Goal: Information Seeking & Learning: Learn about a topic

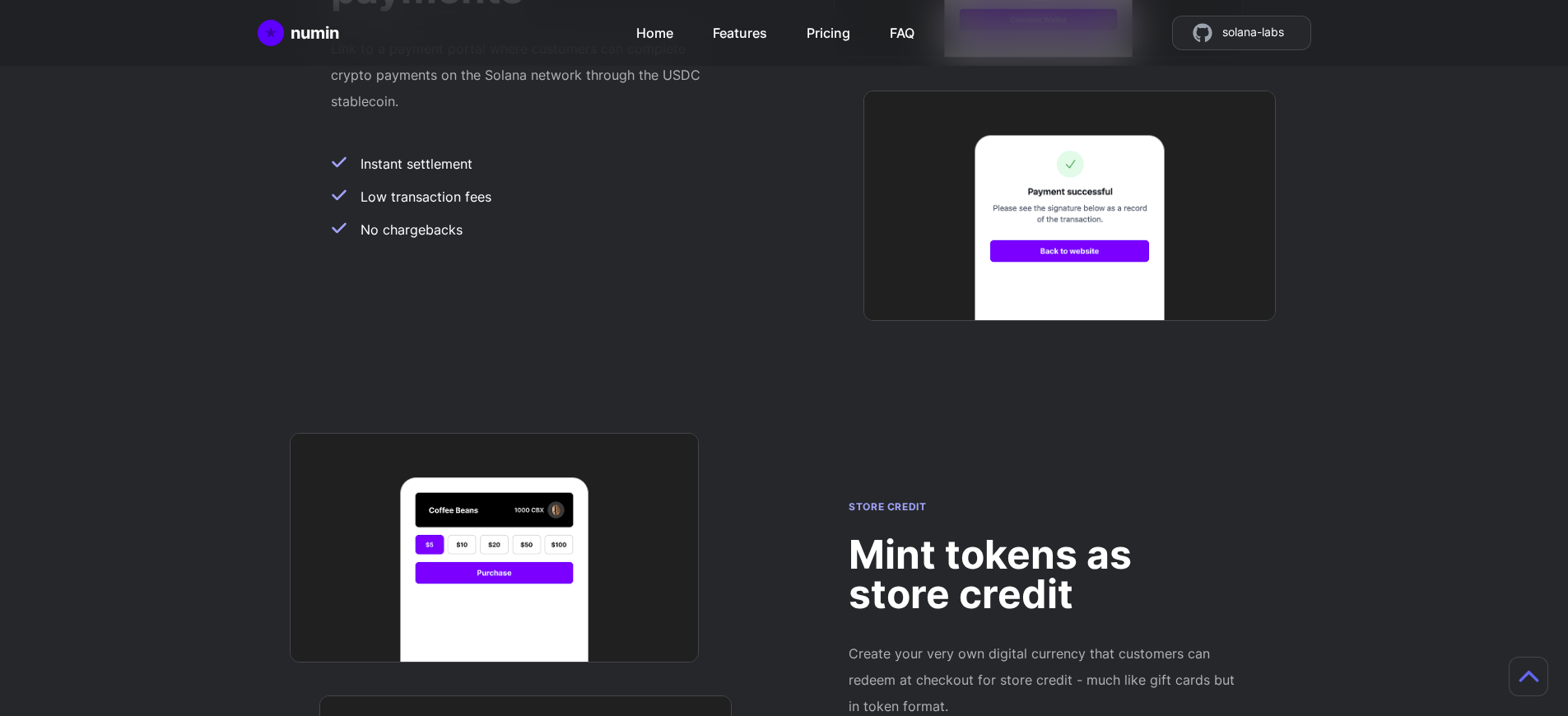
click at [1043, 535] on h2 "Mint tokens as store credit" at bounding box center [1042, 574] width 388 height 79
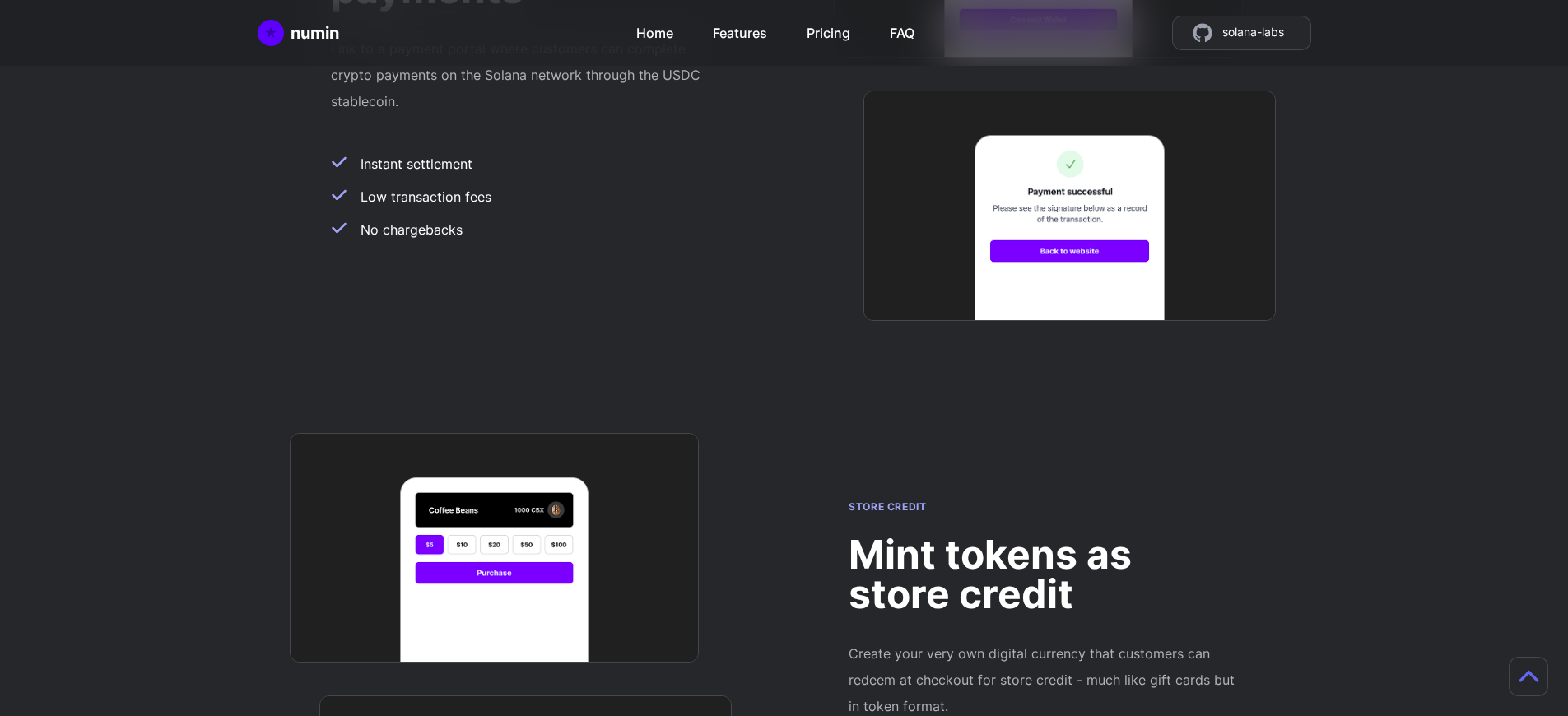
click at [1043, 535] on h2 "Mint tokens as store credit" at bounding box center [1042, 574] width 388 height 79
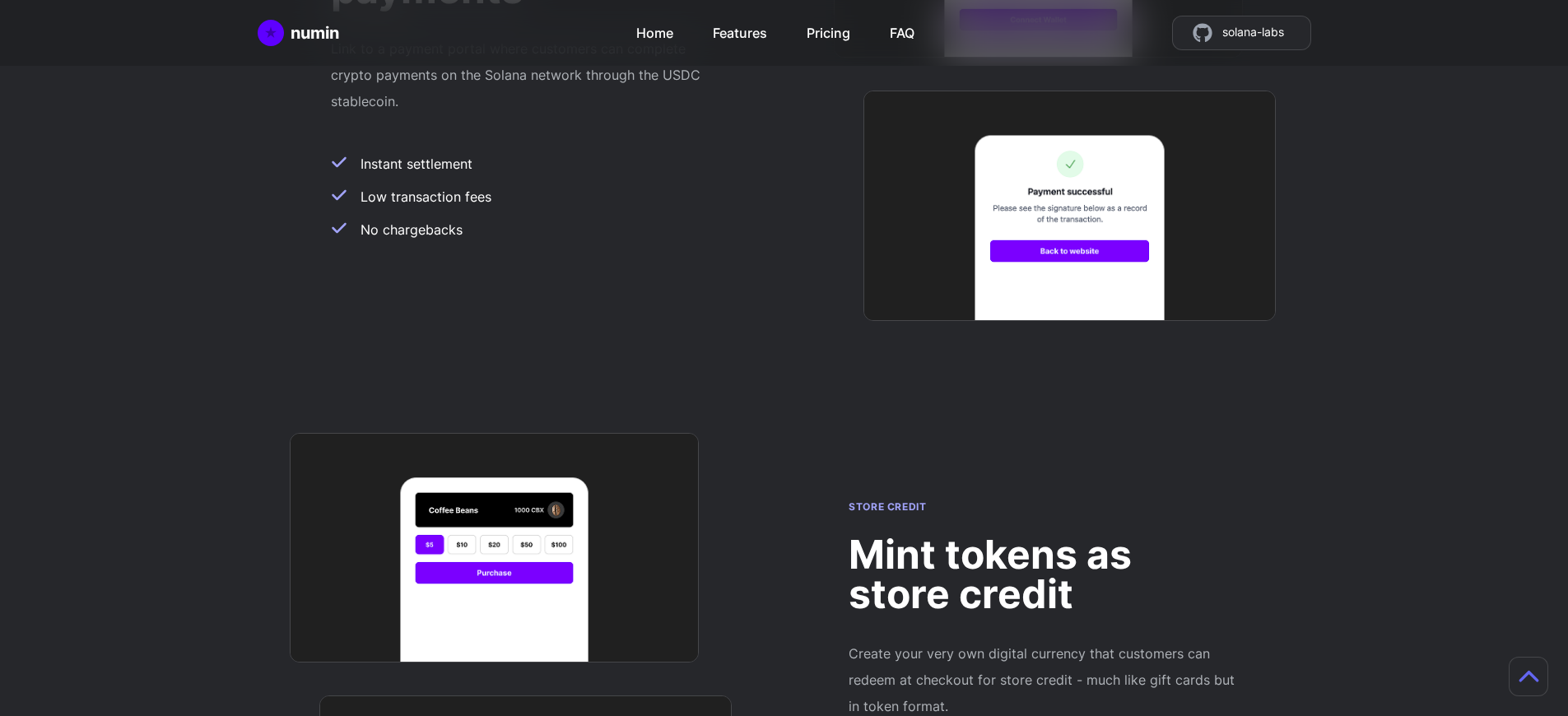
click at [1043, 535] on h2 "Mint tokens as store credit" at bounding box center [1042, 574] width 388 height 79
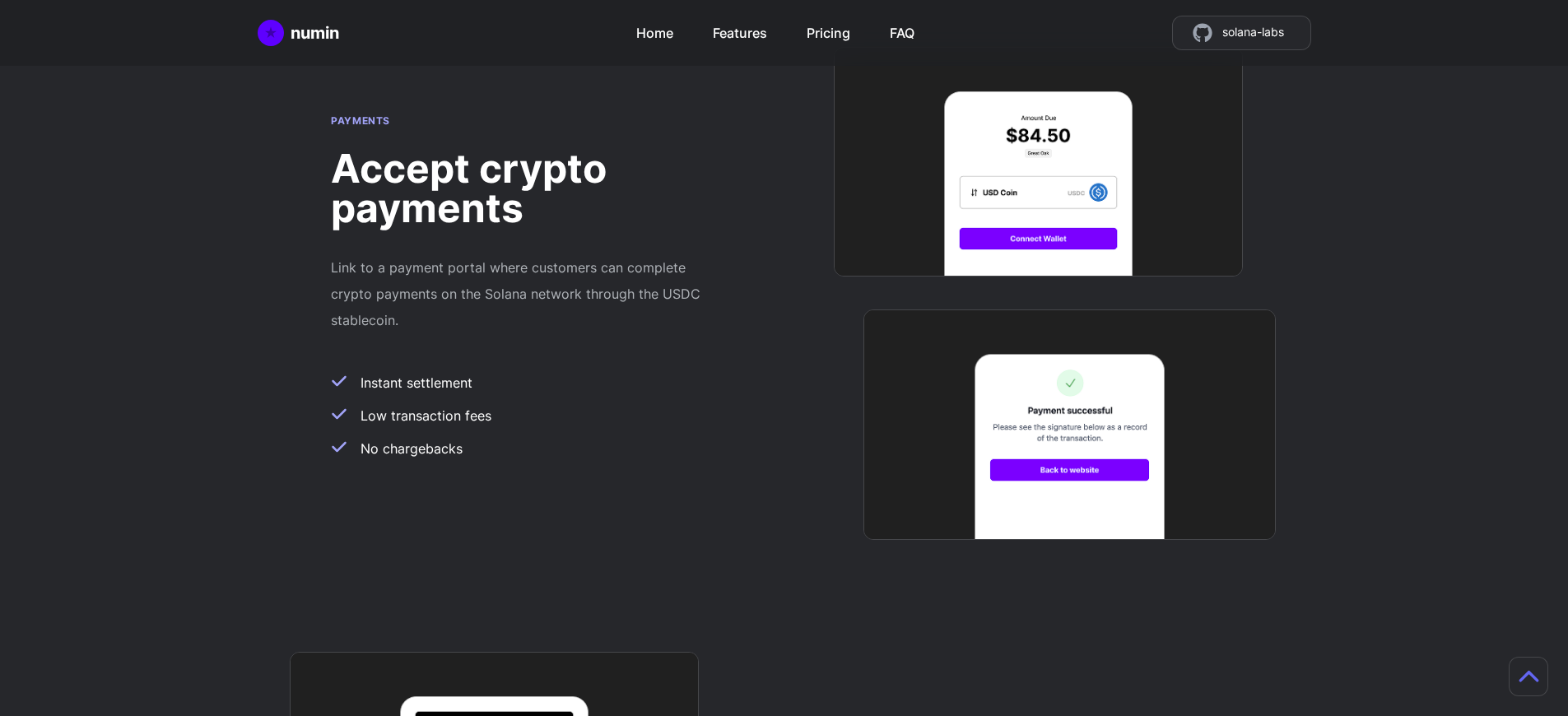
scroll to position [1310, 12]
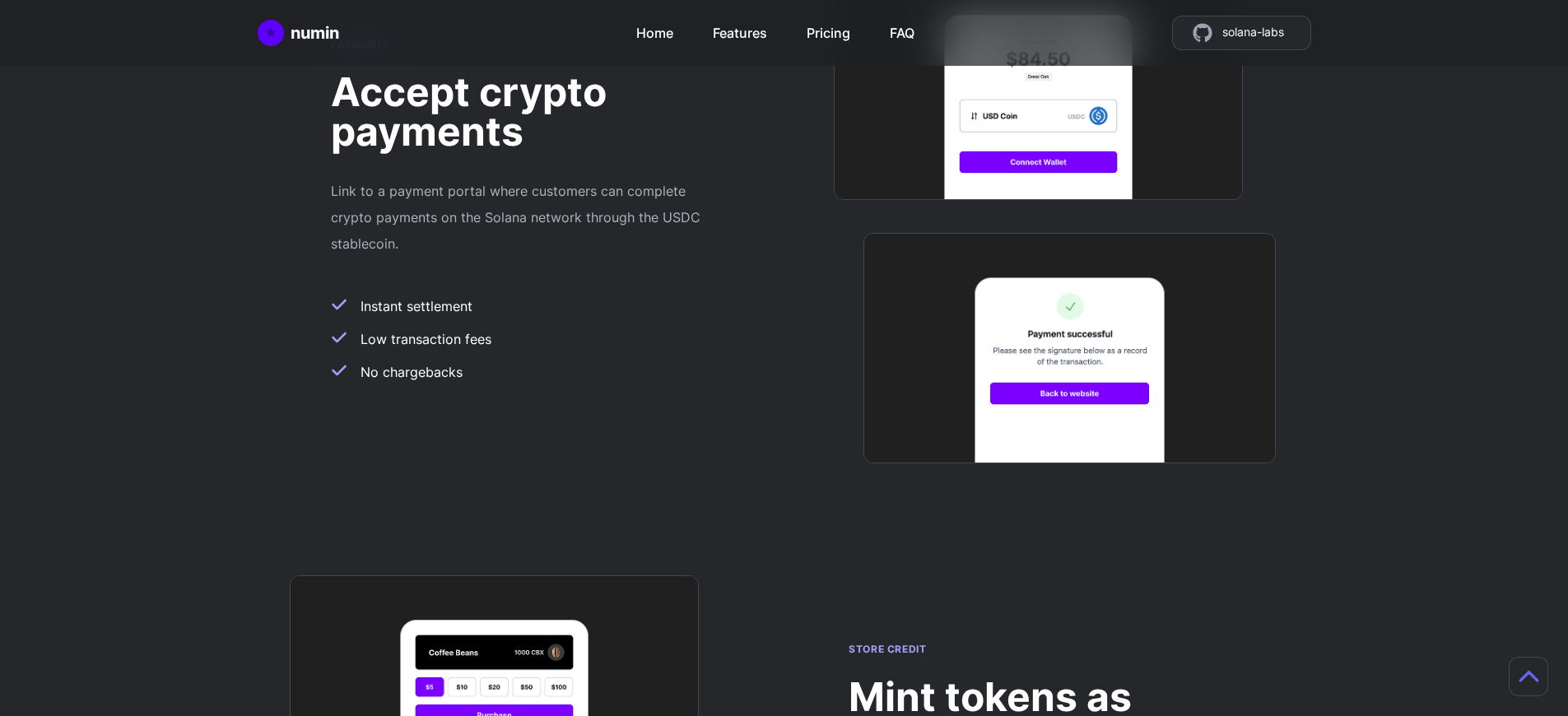
click at [1030, 677] on h2 "Mint tokens as store credit" at bounding box center [1042, 716] width 388 height 79
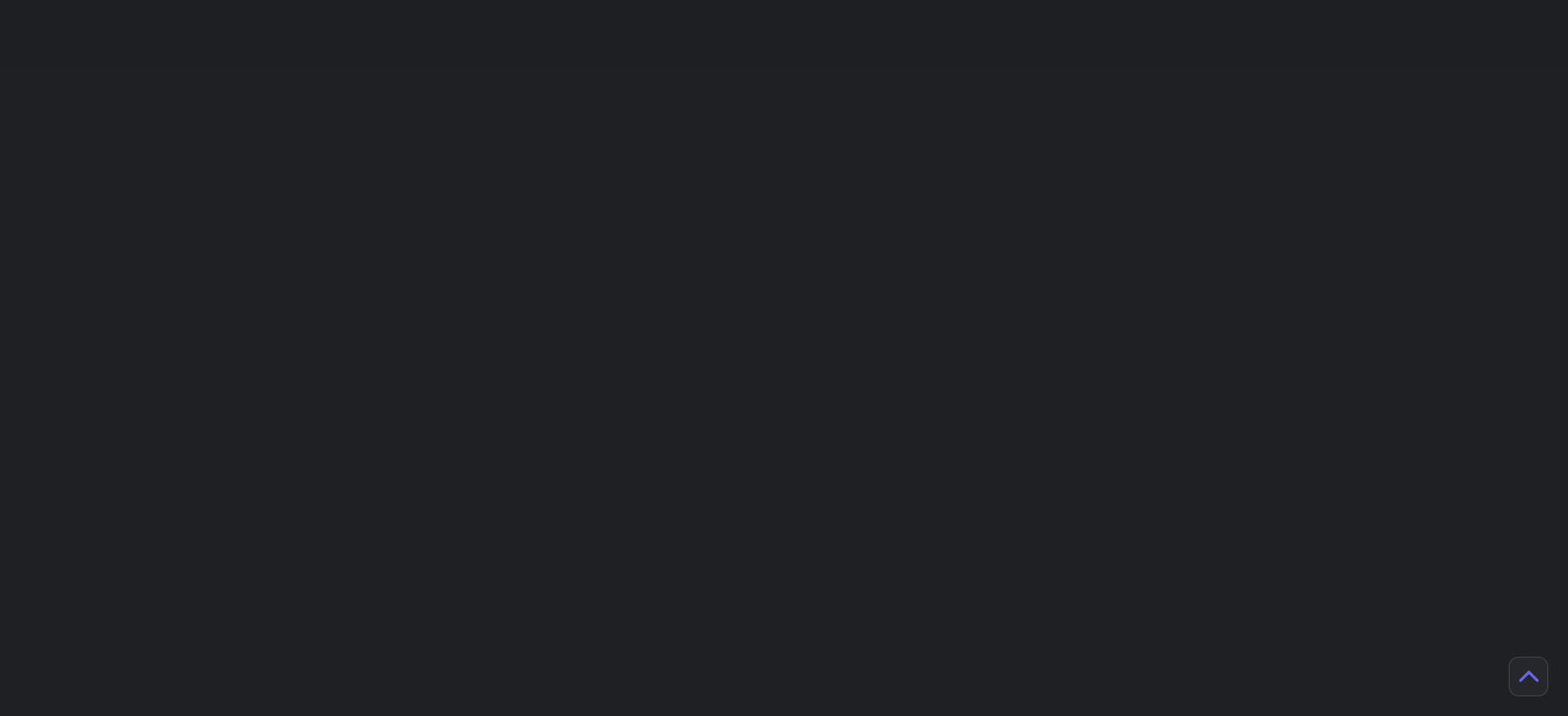
scroll to position [1452, 0]
click at [1043, 535] on h2 "Mint tokens as store credit" at bounding box center [1042, 574] width 388 height 79
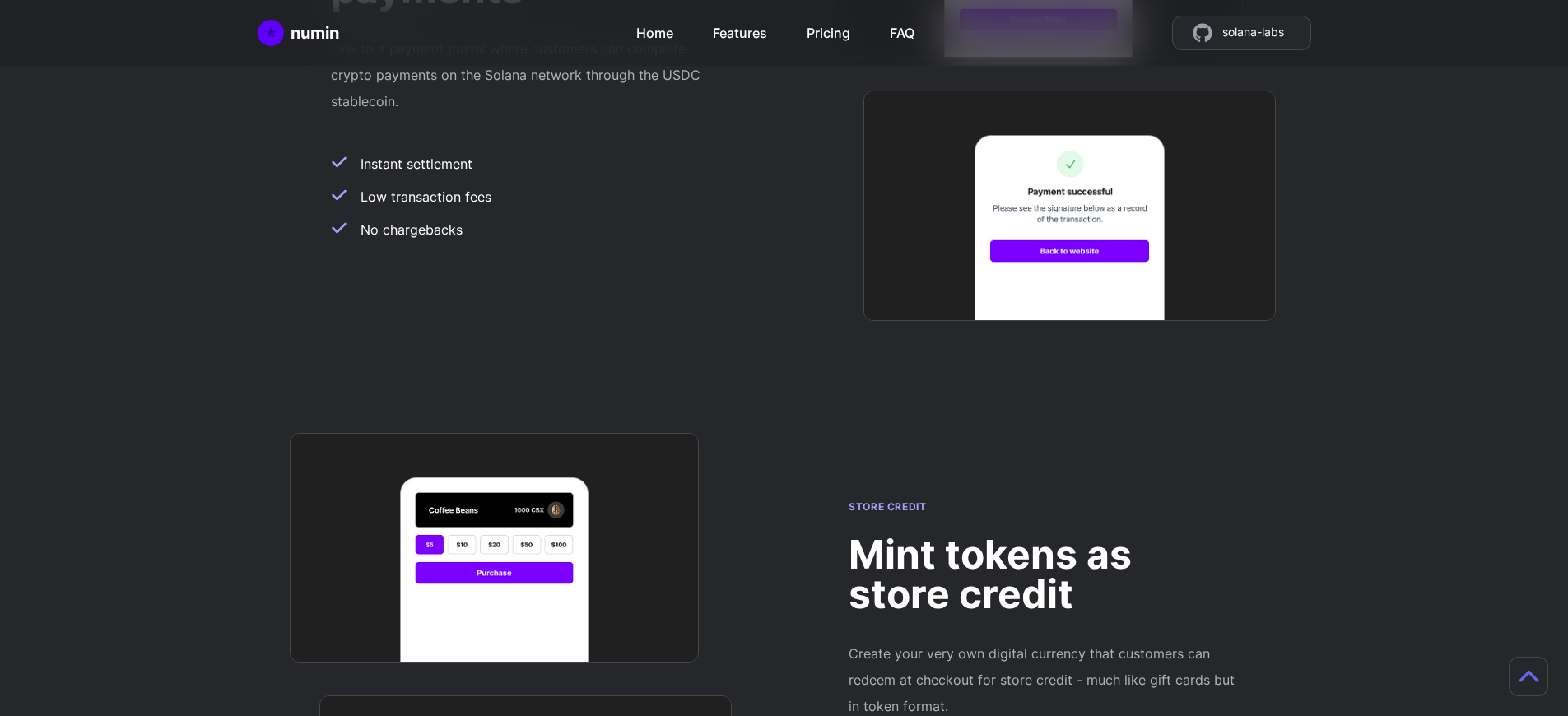
click at [1043, 535] on h2 "Mint tokens as store credit" at bounding box center [1042, 574] width 388 height 79
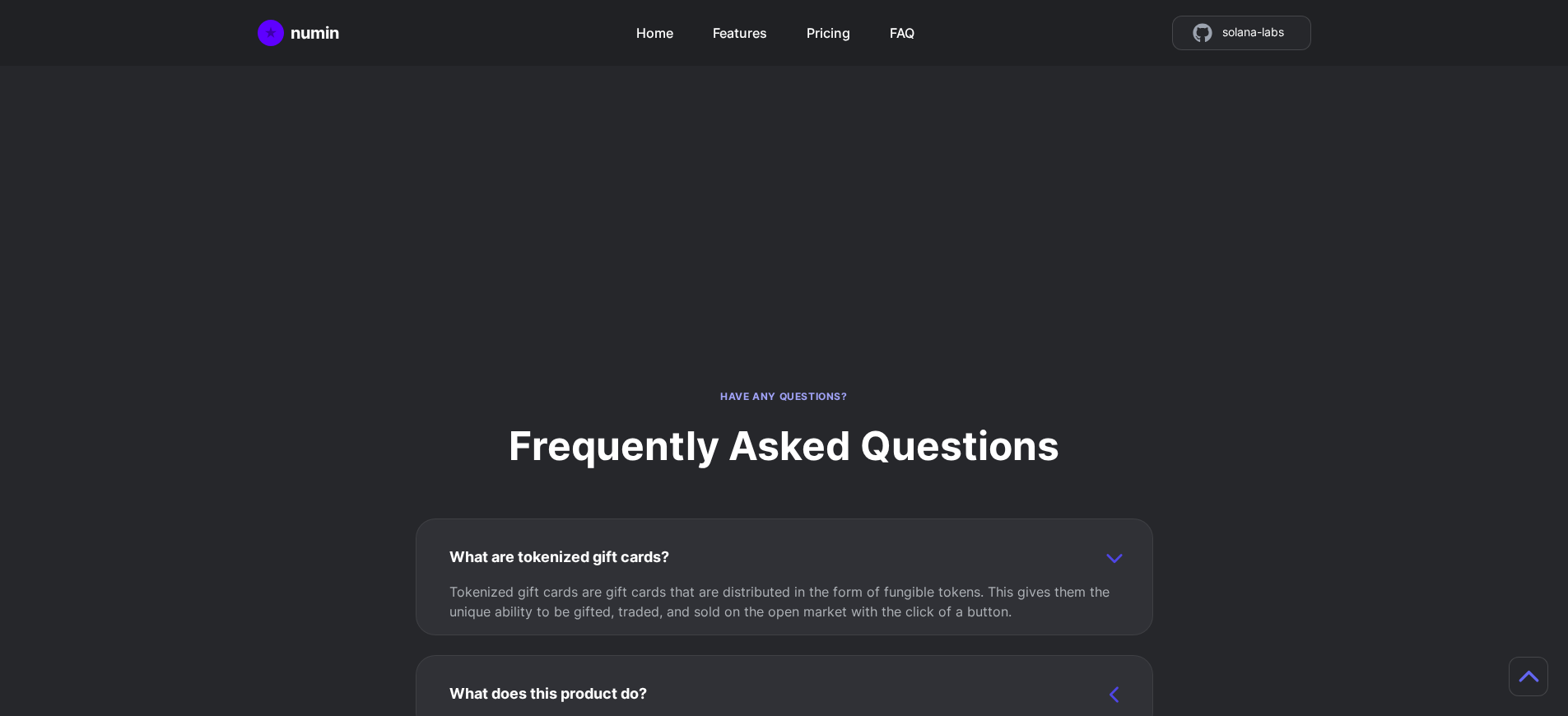
scroll to position [4262, 0]
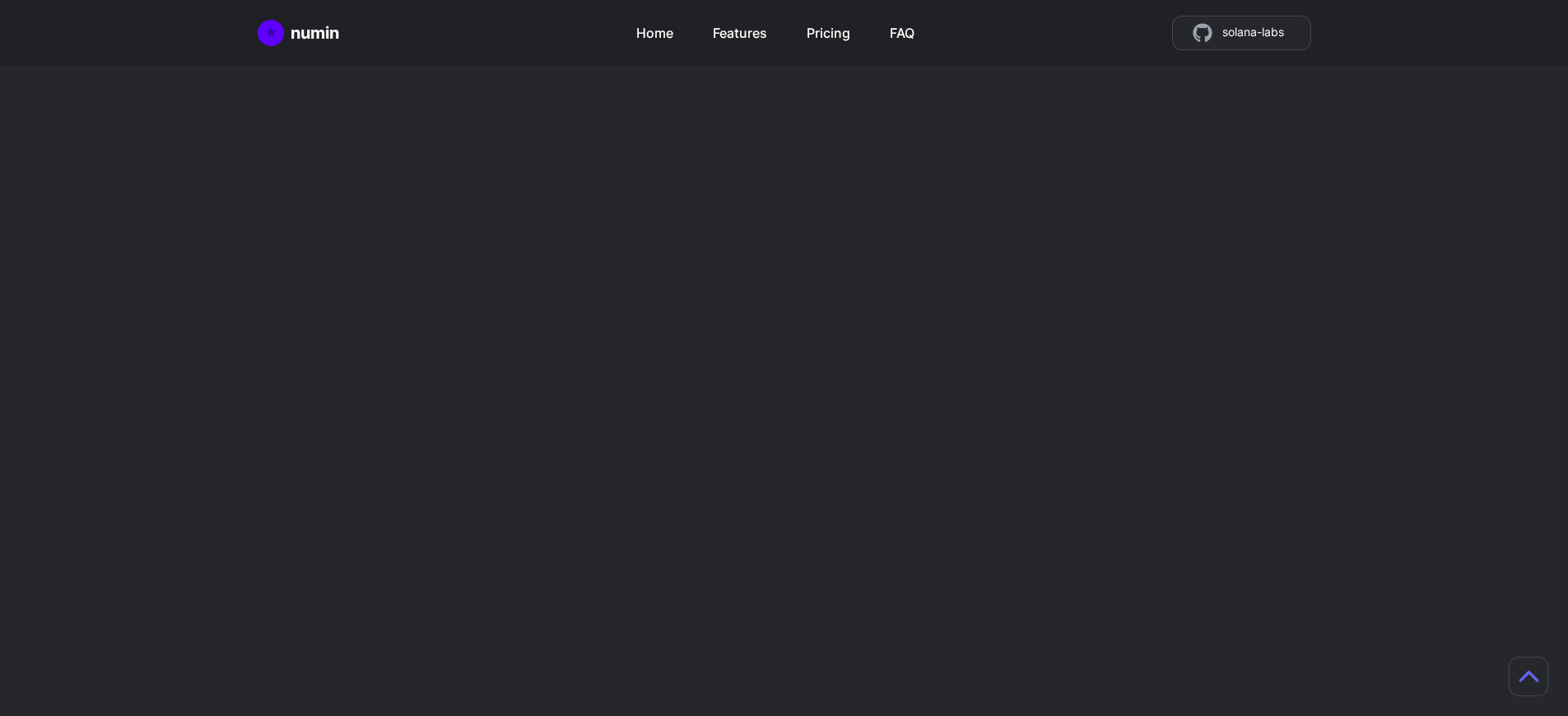
scroll to position [1452, 0]
click at [1043, 535] on h2 "Mint tokens as store credit" at bounding box center [1042, 574] width 388 height 79
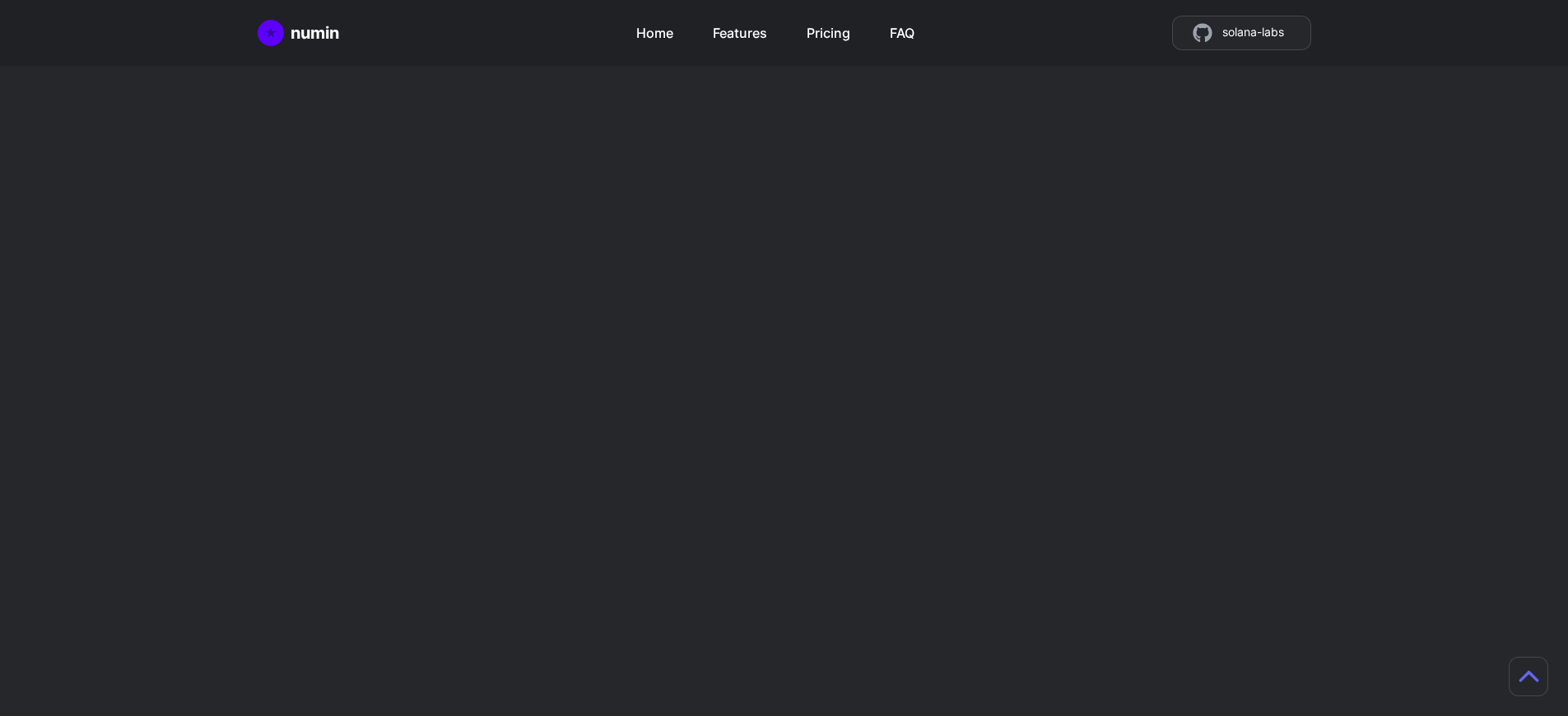
scroll to position [1452, 0]
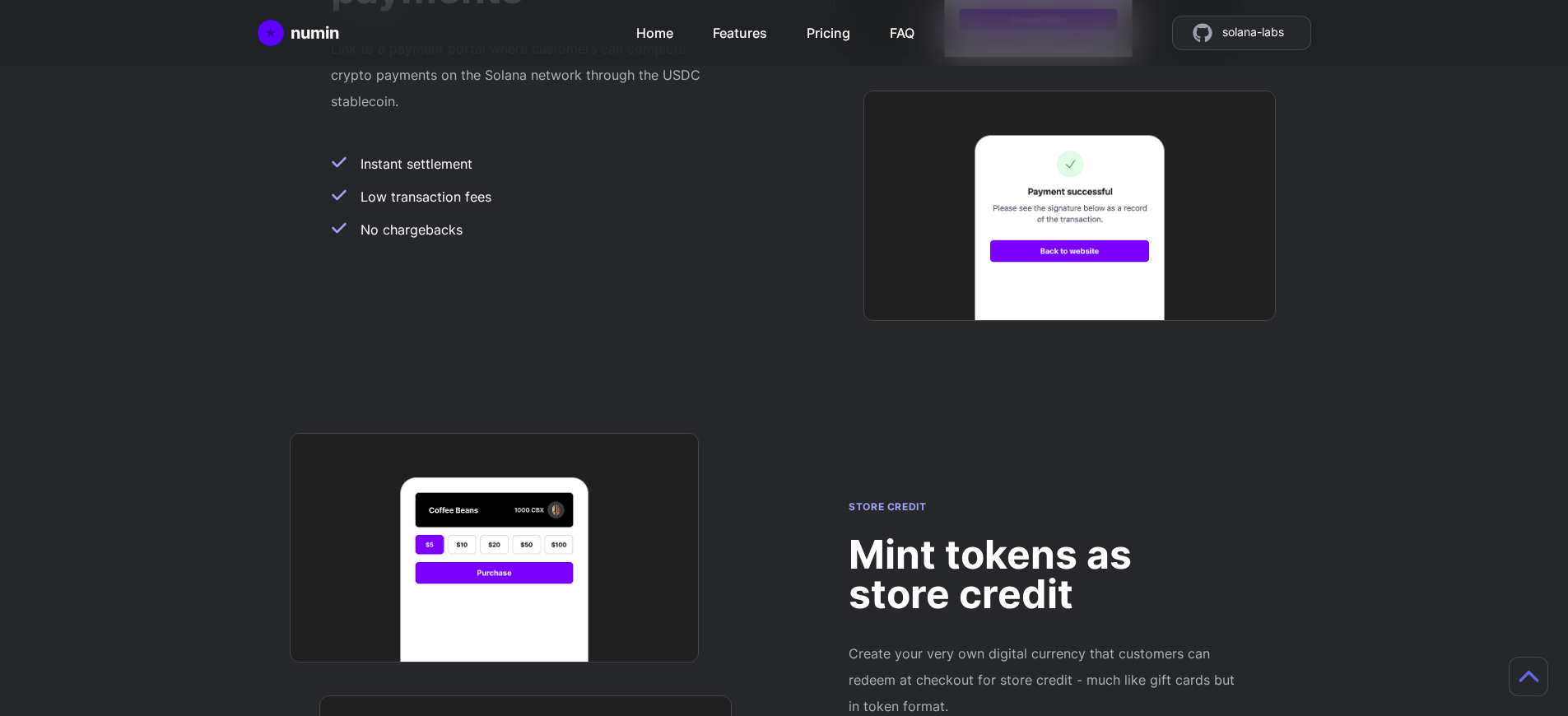
click at [1043, 535] on h2 "Mint tokens as store credit" at bounding box center [1042, 574] width 388 height 79
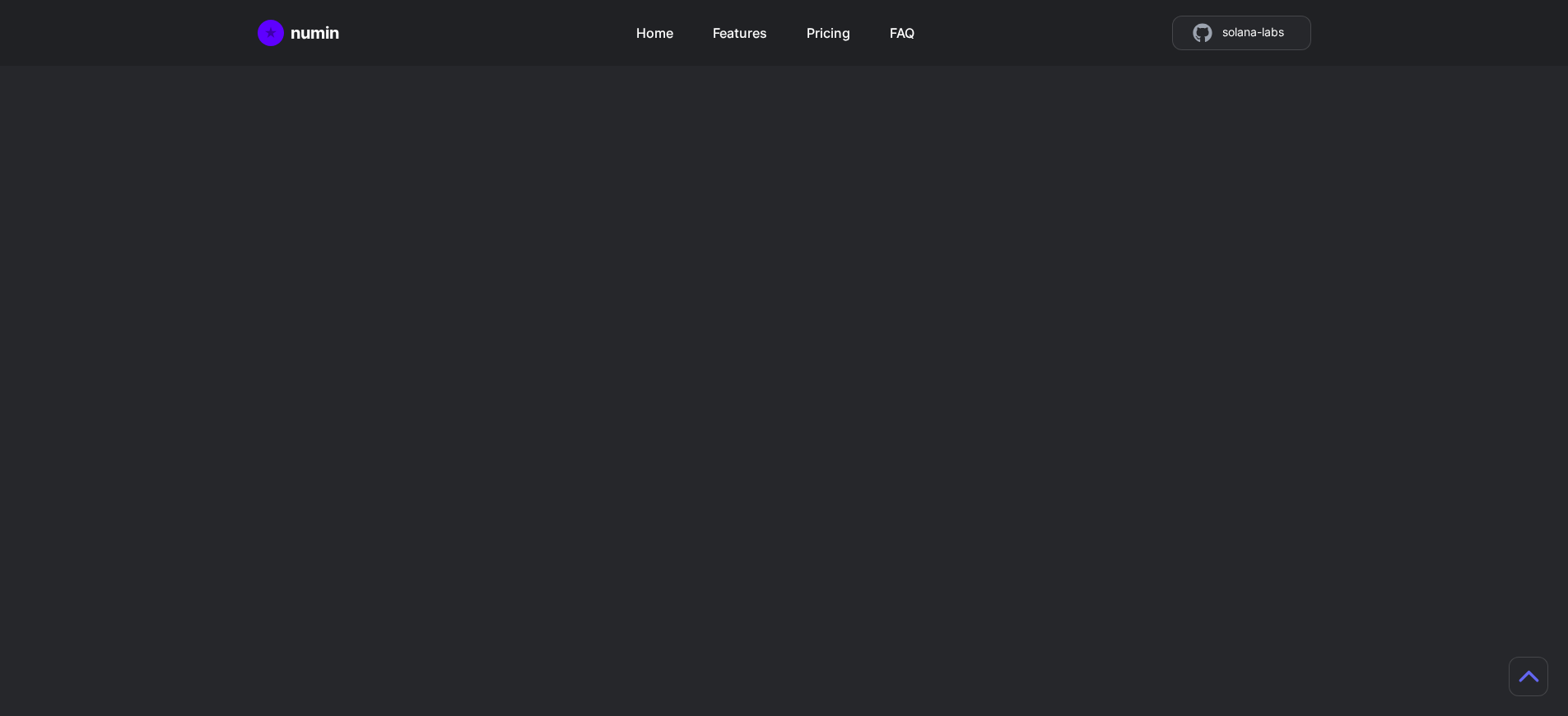
scroll to position [1452, 0]
click at [1043, 535] on h2 "Mint tokens as store credit" at bounding box center [1042, 574] width 388 height 79
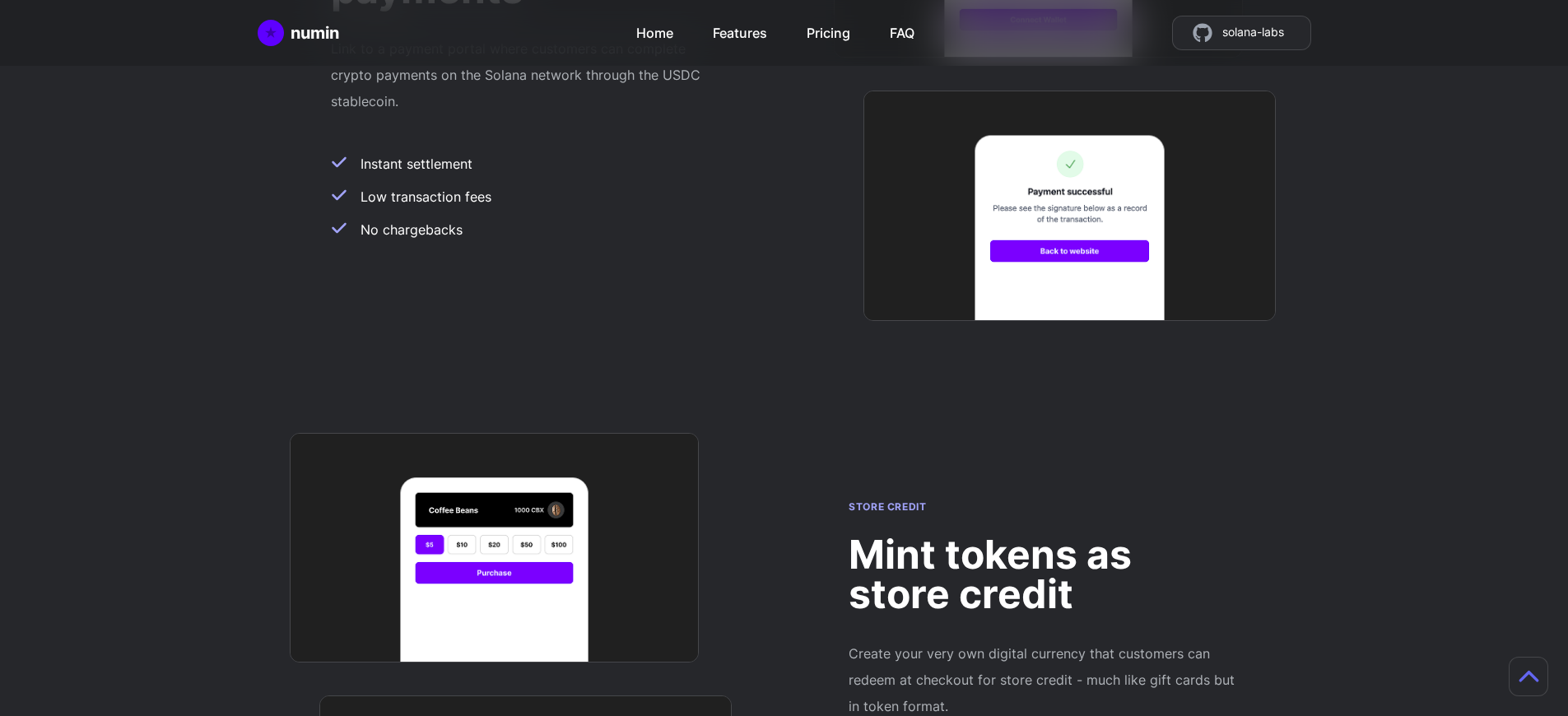
click at [1043, 535] on h2 "Mint tokens as store credit" at bounding box center [1042, 574] width 388 height 79
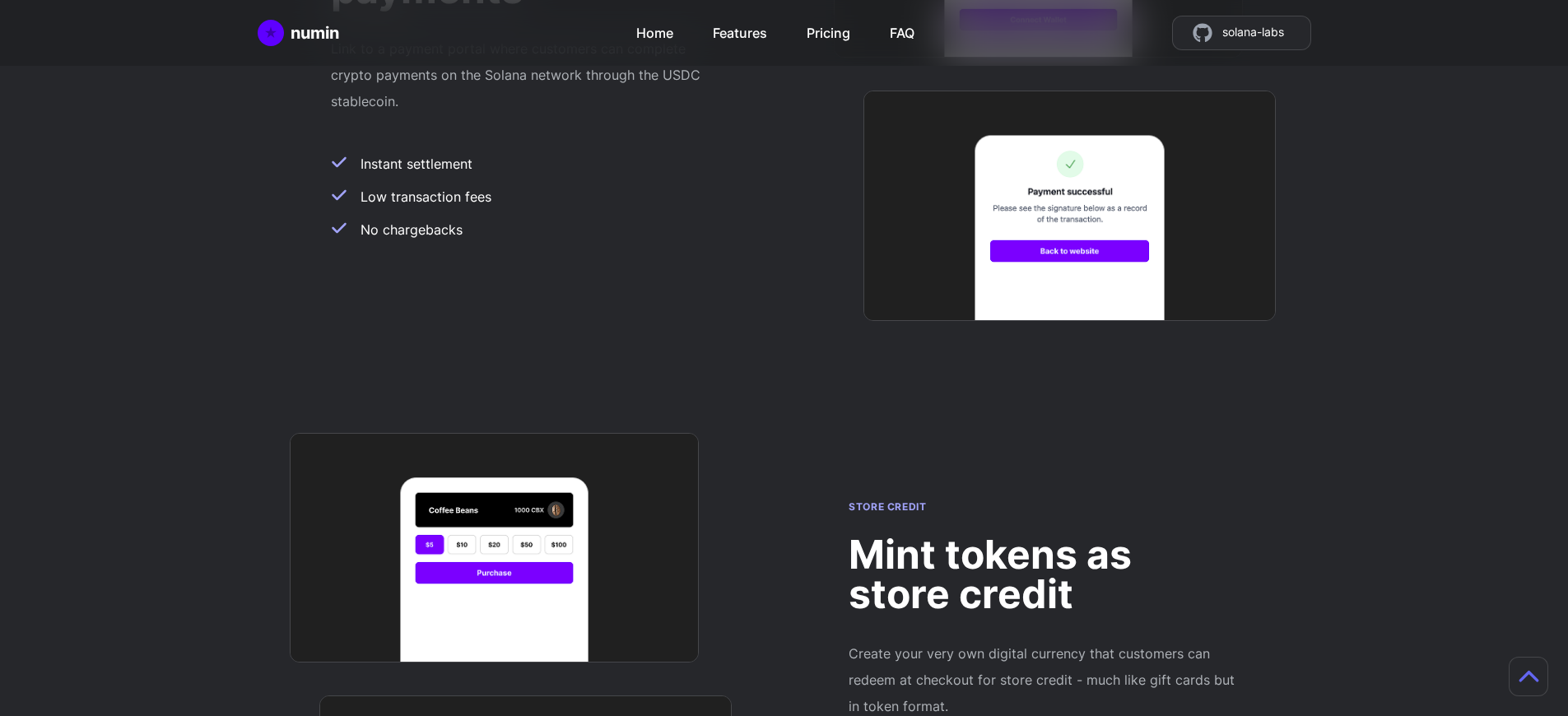
click at [1043, 535] on h2 "Mint tokens as store credit" at bounding box center [1042, 574] width 388 height 79
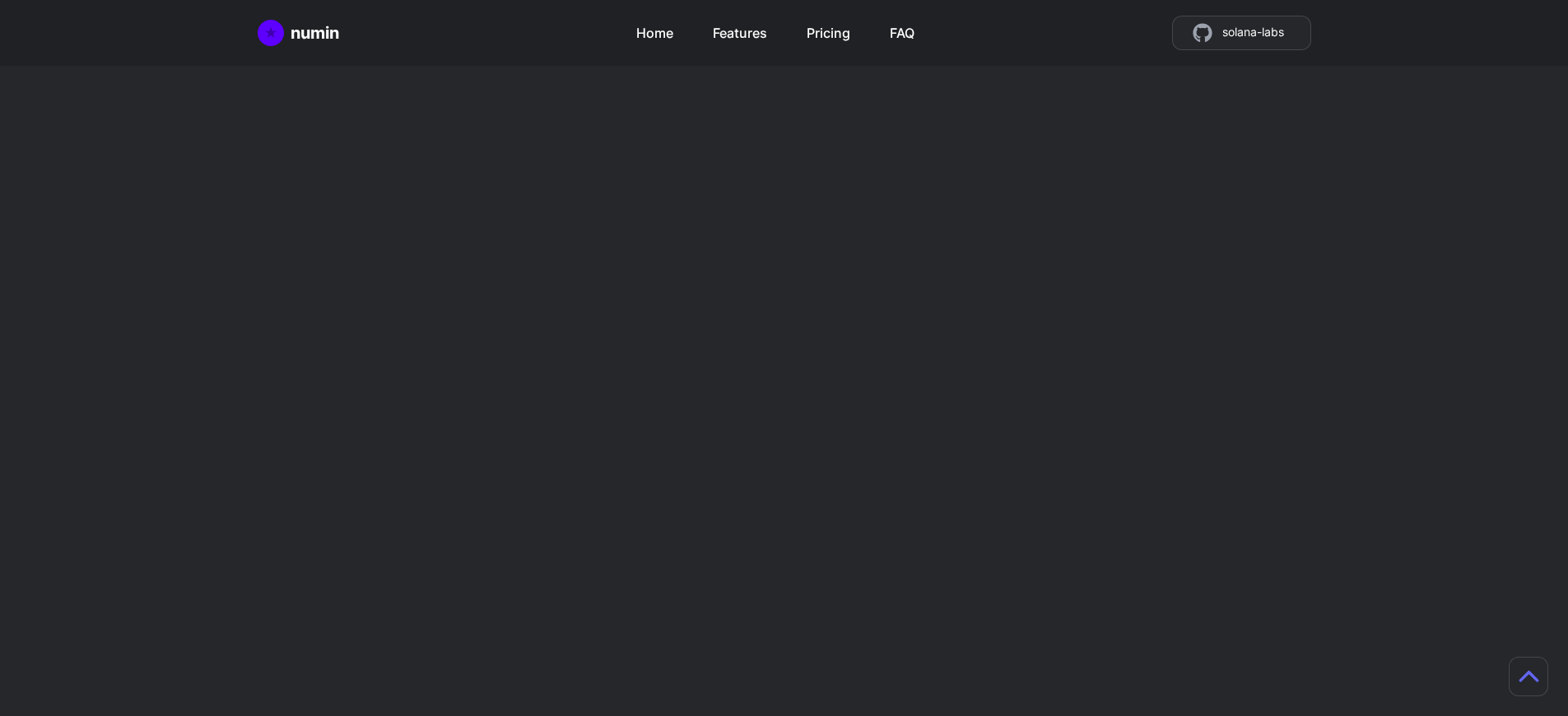
scroll to position [2676, 0]
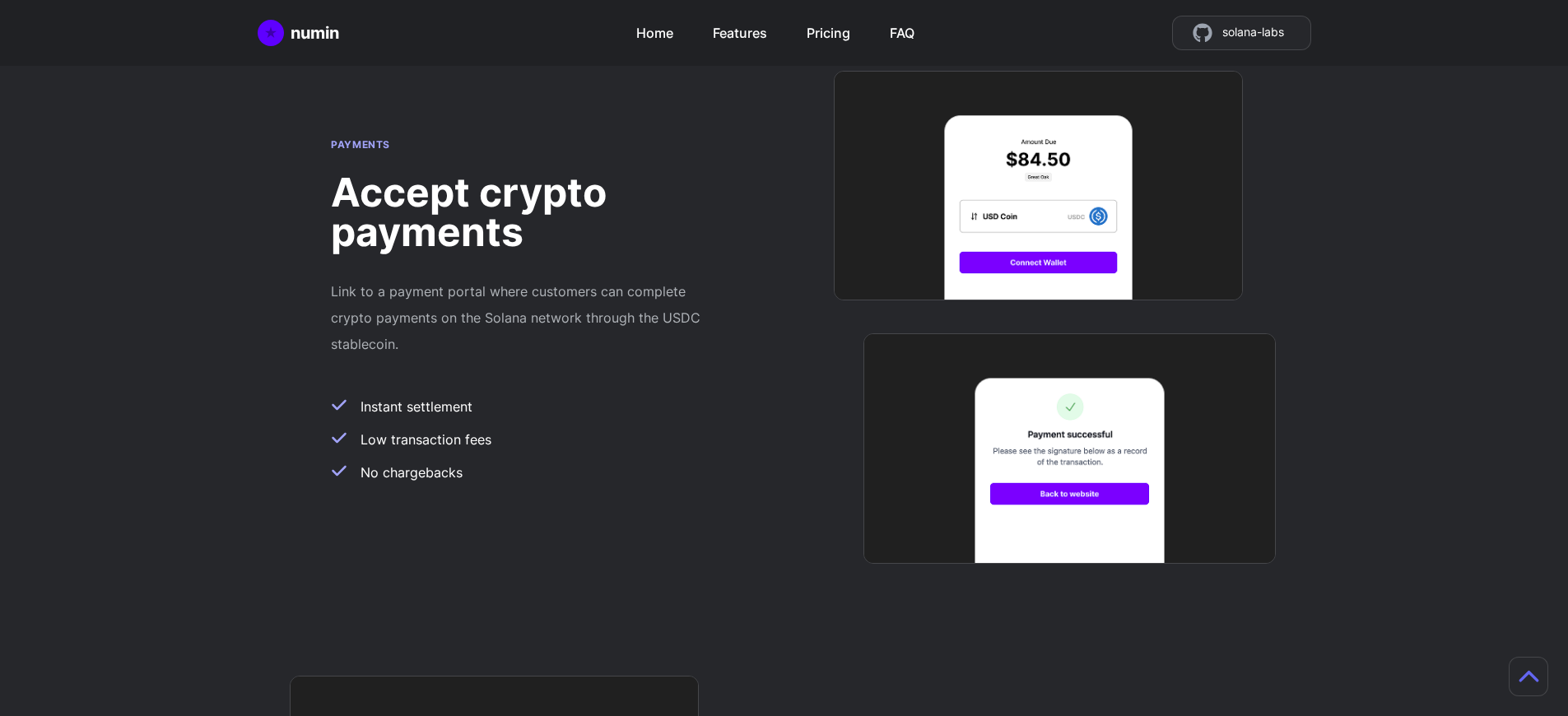
scroll to position [1310, 12]
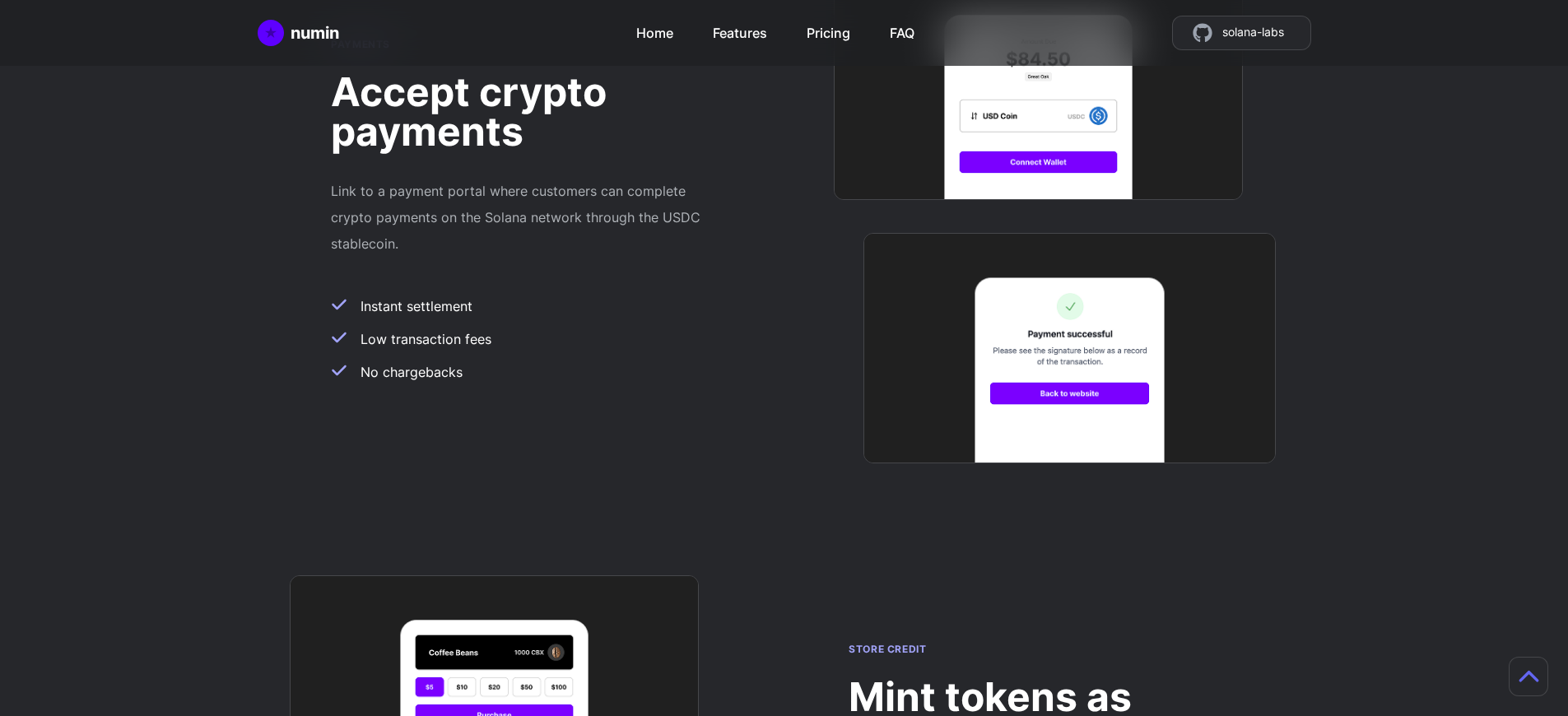
click at [1030, 677] on h2 "Mint tokens as store credit" at bounding box center [1042, 716] width 388 height 79
click at [513, 40] on div "numin Home Features Pricing FAQ solana-labs" at bounding box center [784, 32] width 1053 height 34
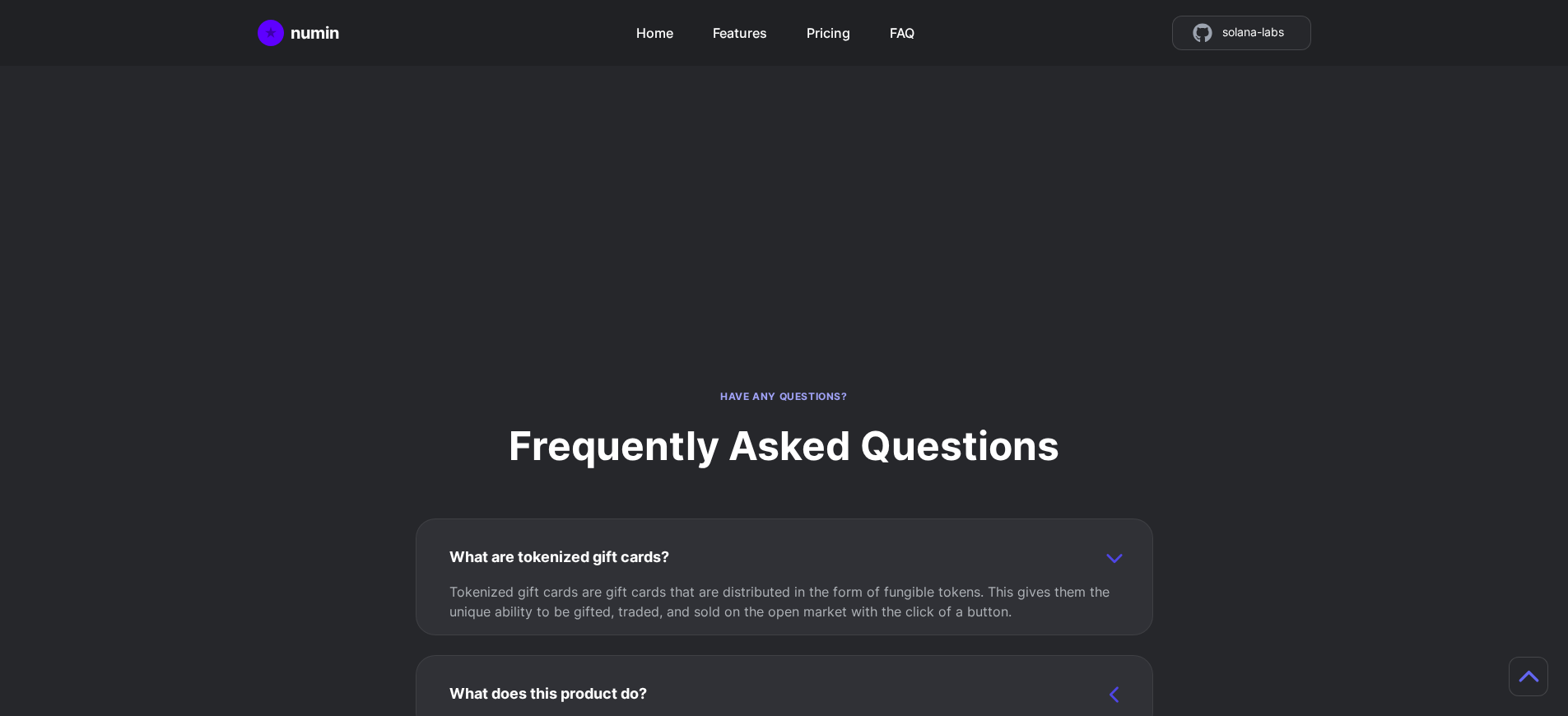
scroll to position [1452, 0]
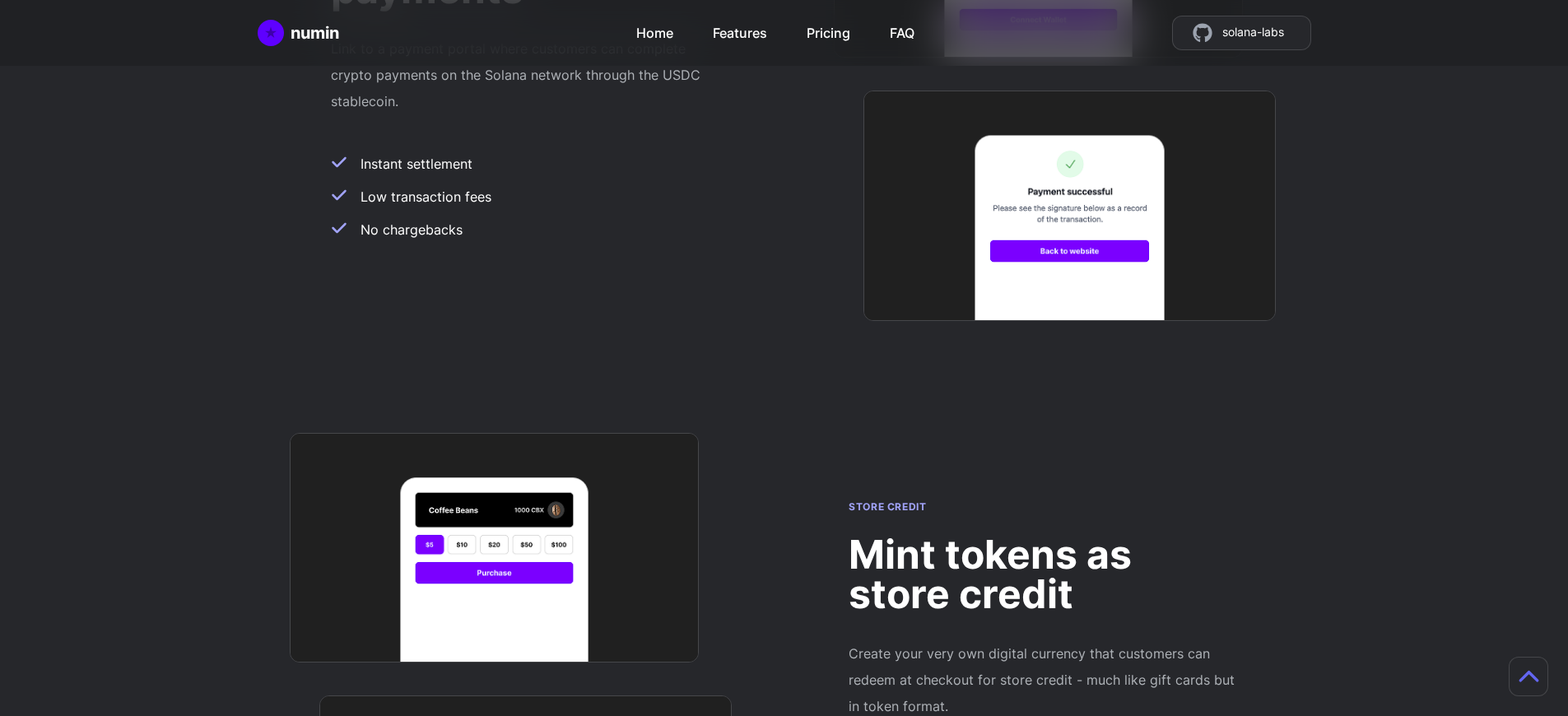
click at [1043, 535] on h2 "Mint tokens as store credit" at bounding box center [1042, 574] width 388 height 79
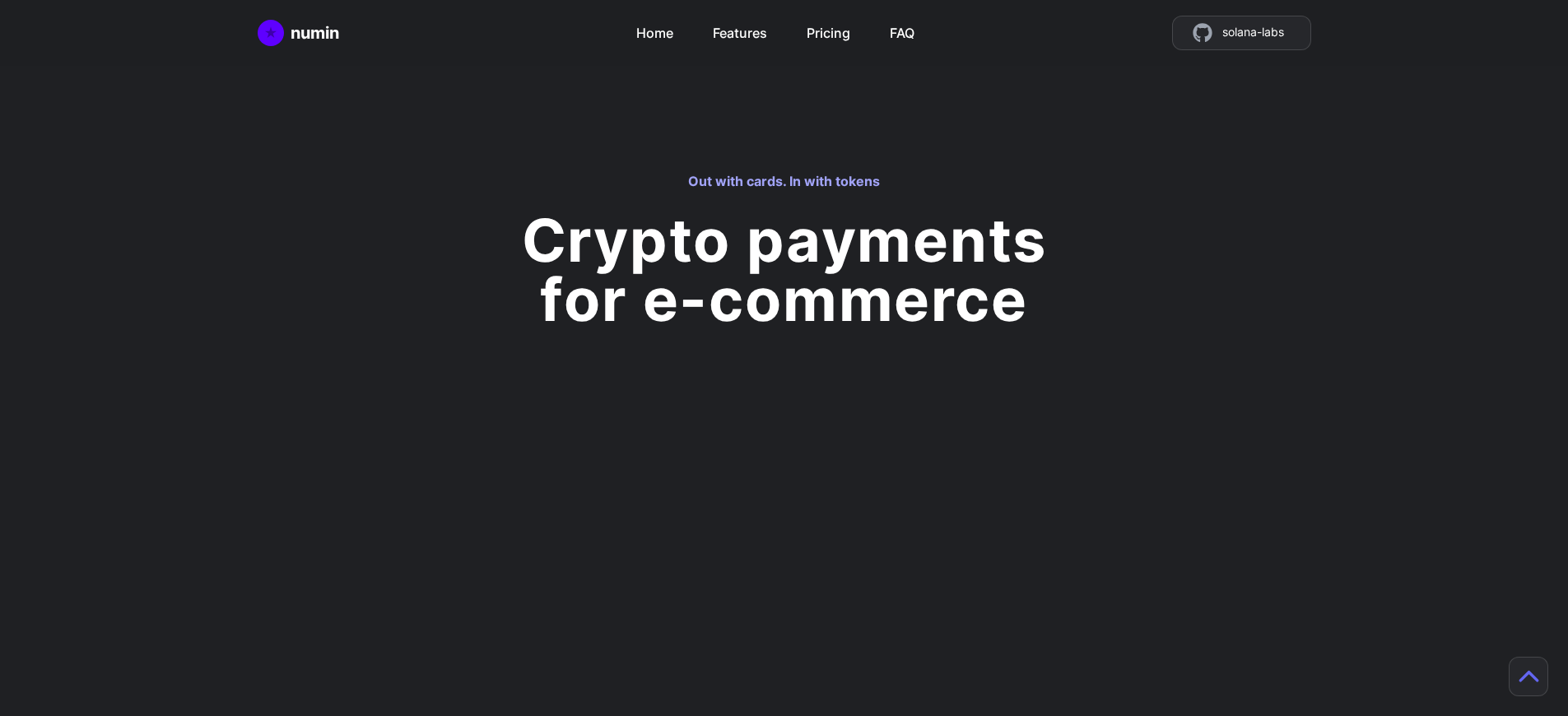
scroll to position [1452, 0]
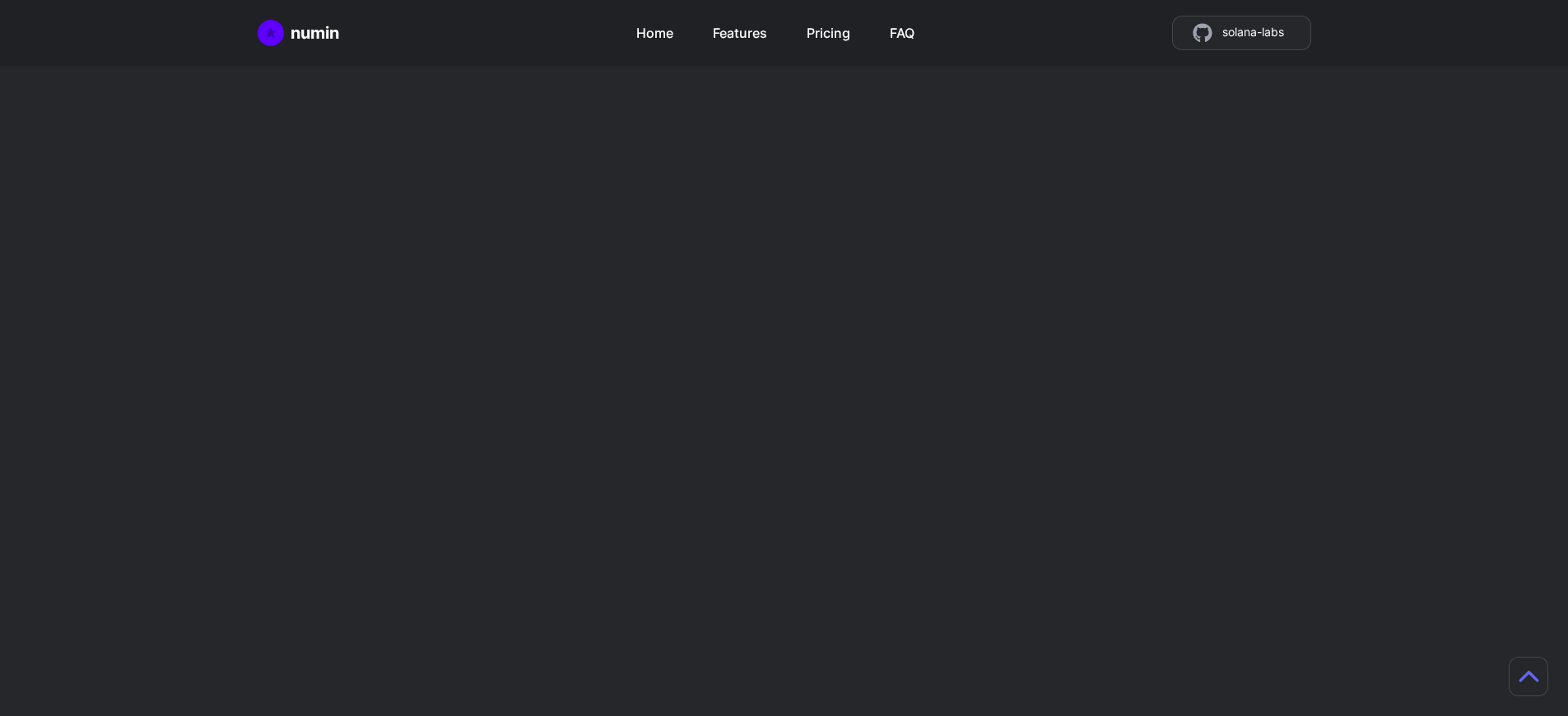
click at [1043, 535] on h2 "Mint tokens as store credit" at bounding box center [1042, 574] width 388 height 79
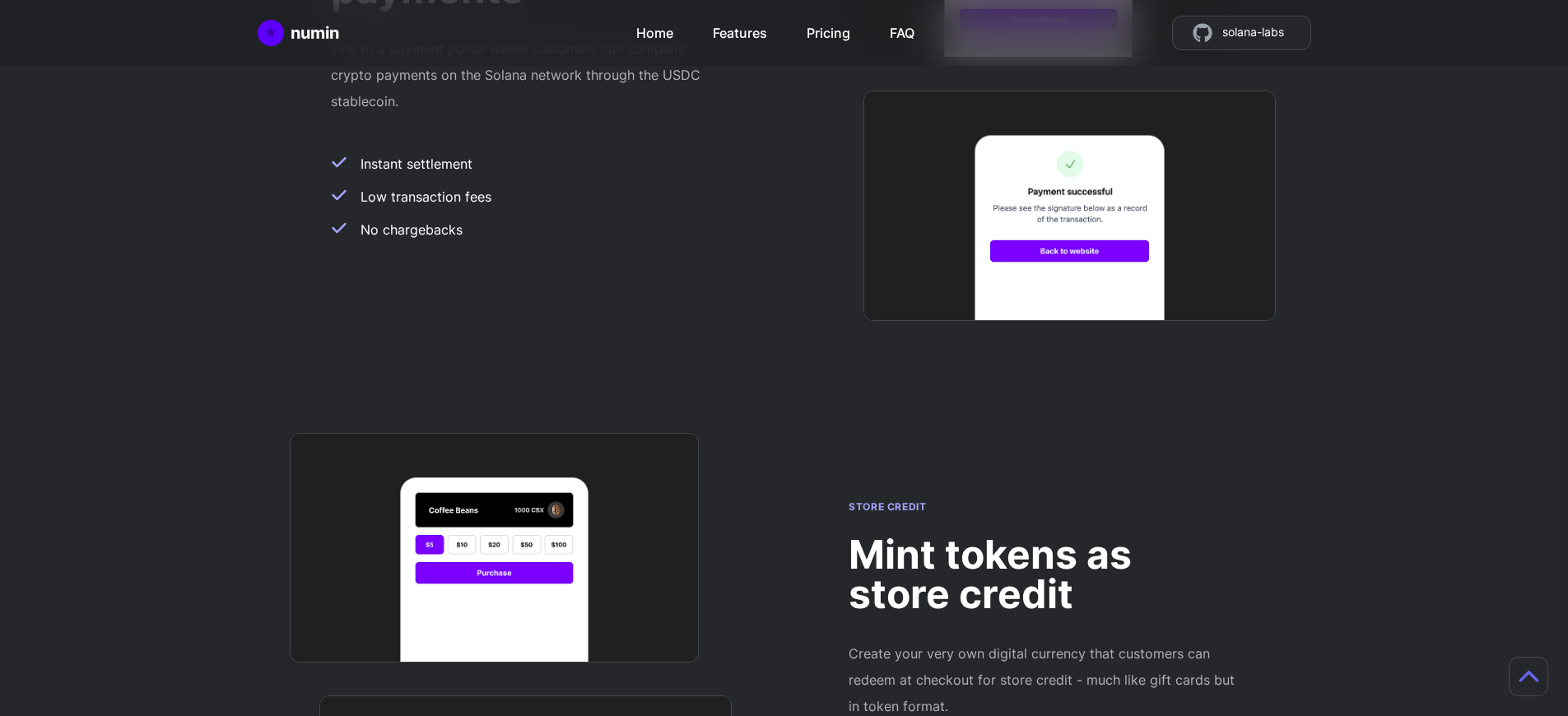
click at [1043, 535] on h2 "Mint tokens as store credit" at bounding box center [1042, 574] width 388 height 79
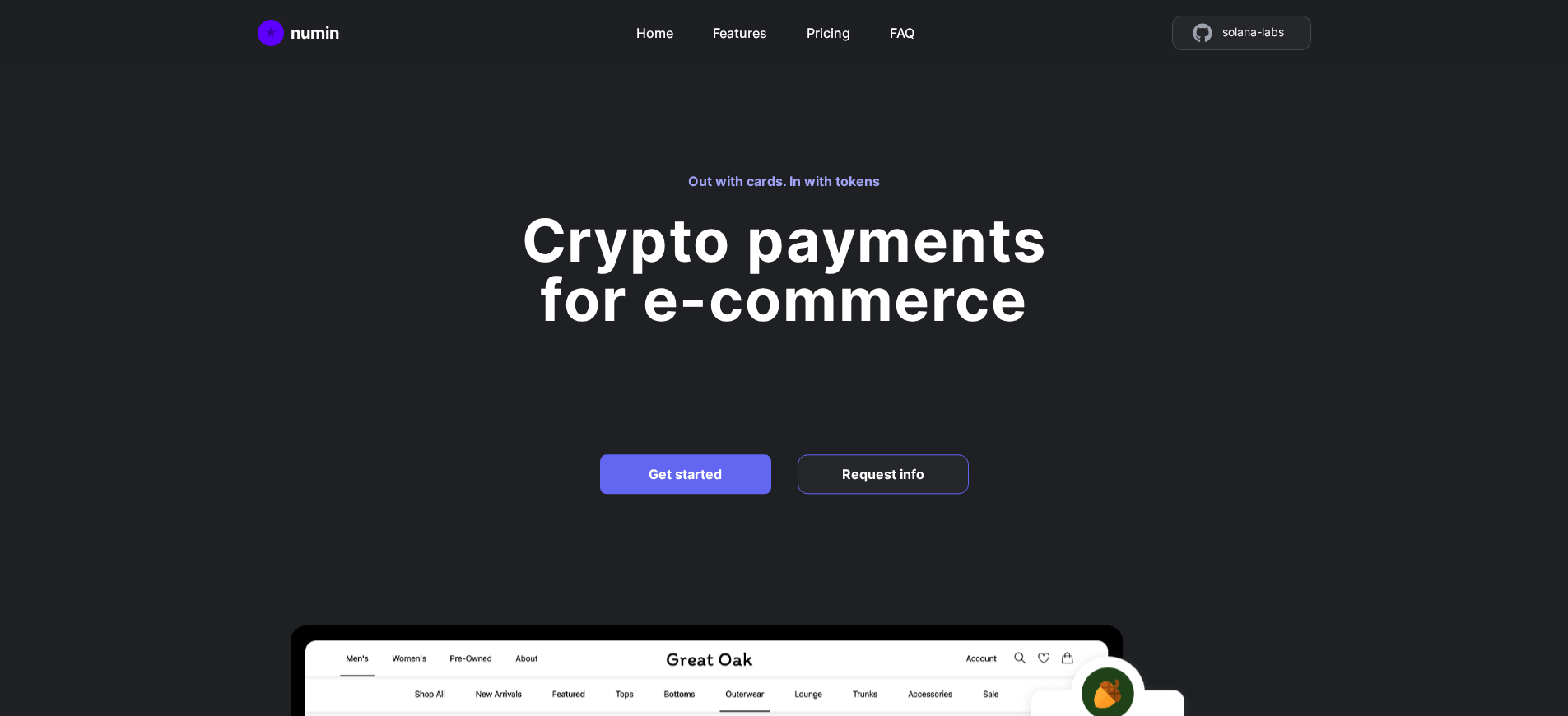
scroll to position [4262, 0]
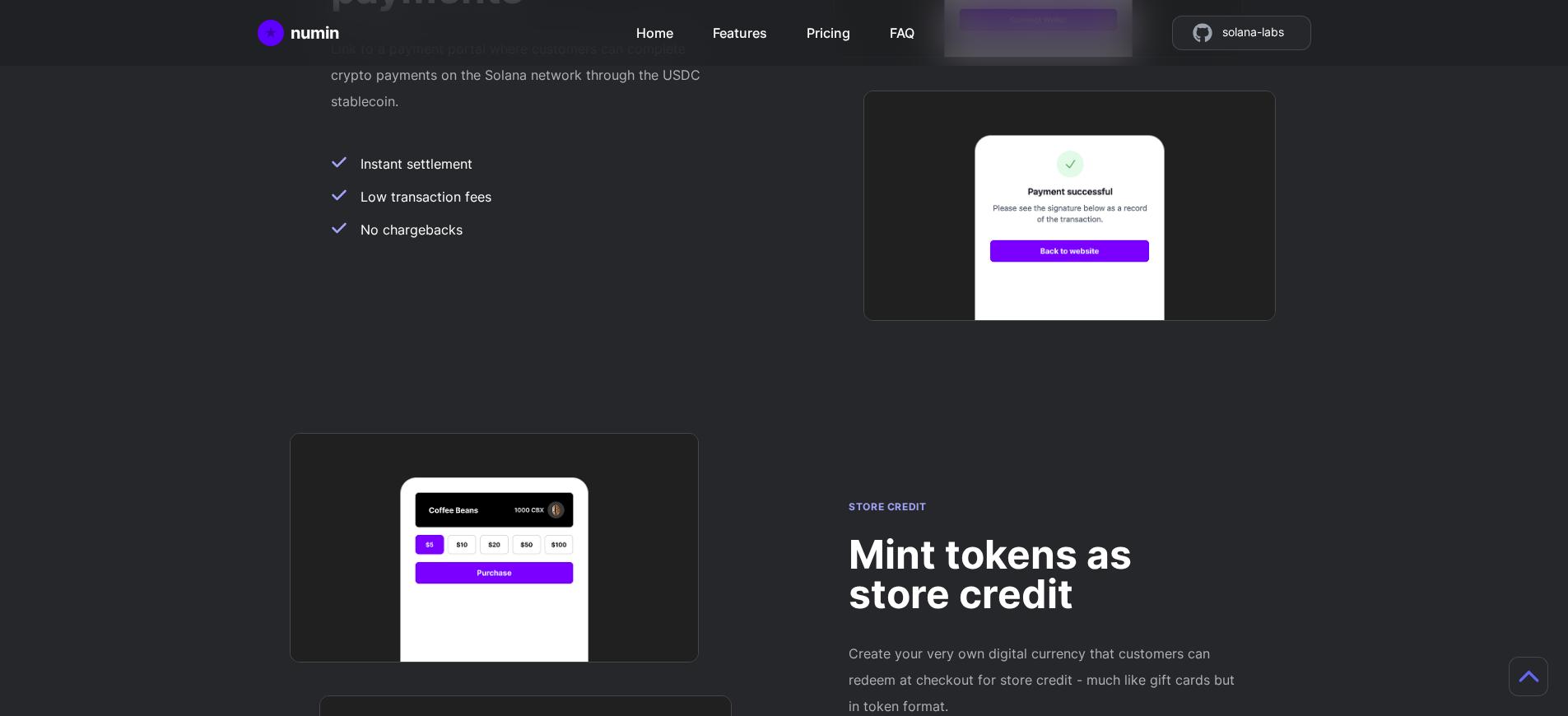
click at [1043, 535] on h2 "Mint tokens as store credit" at bounding box center [1042, 574] width 388 height 79
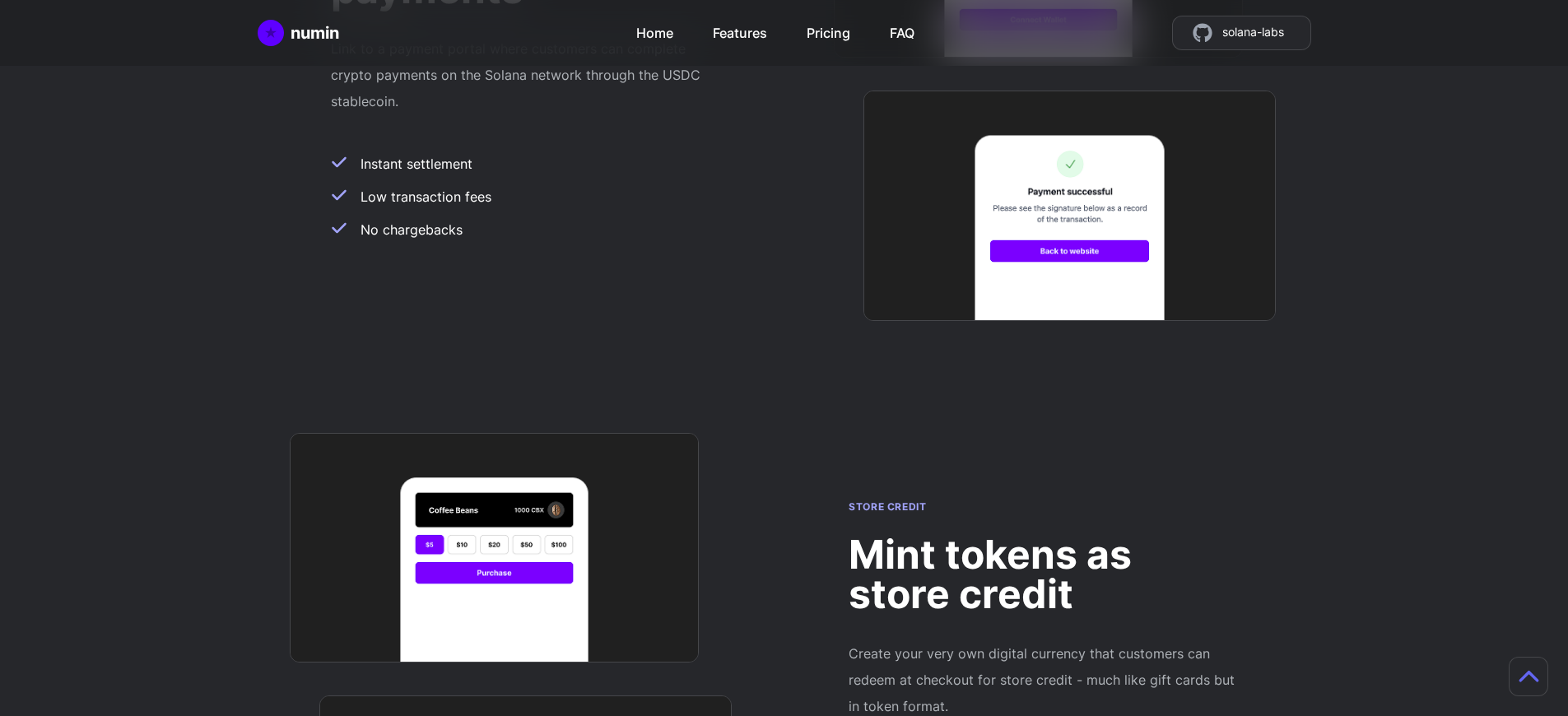
click at [1043, 535] on h2 "Mint tokens as store credit" at bounding box center [1042, 574] width 388 height 79
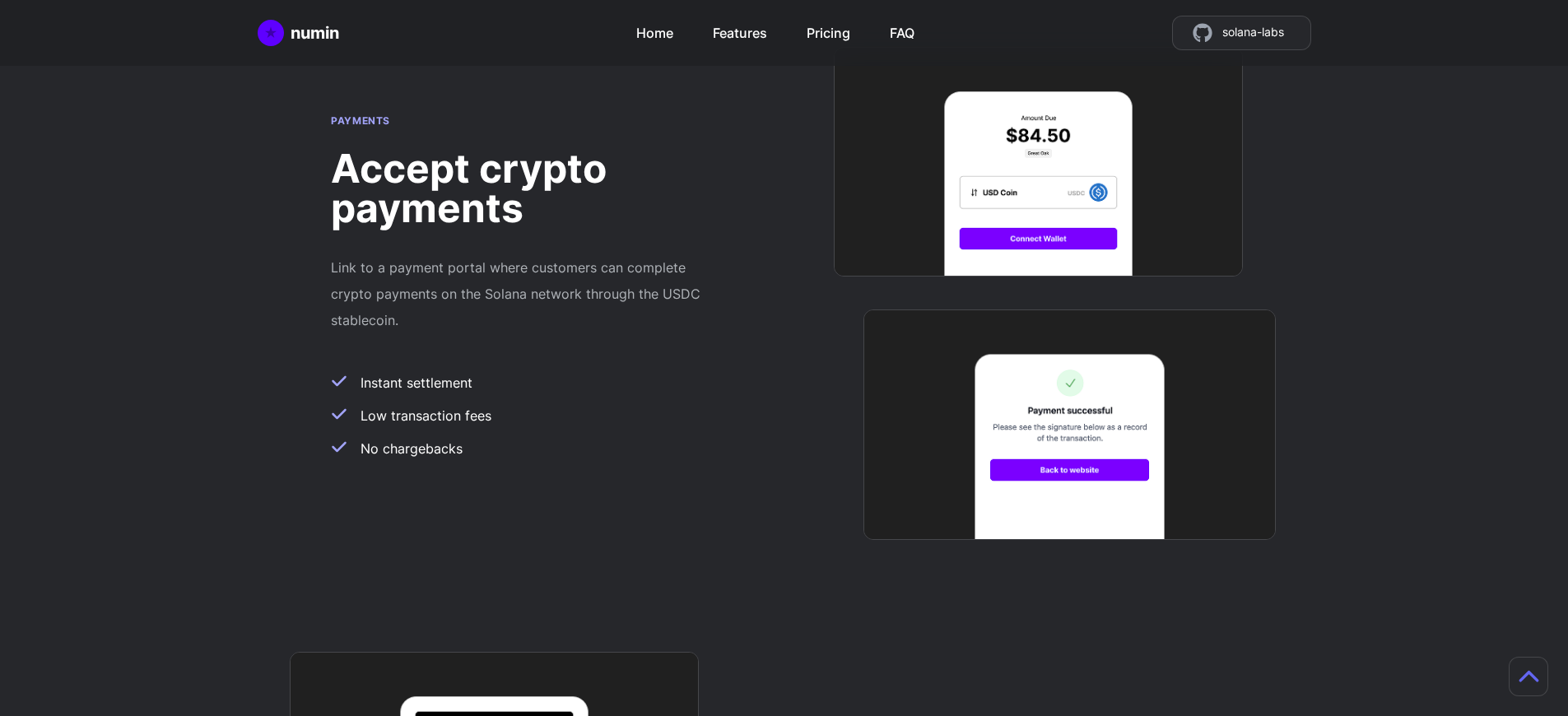
scroll to position [1310, 12]
